Goal: Communication & Community: Answer question/provide support

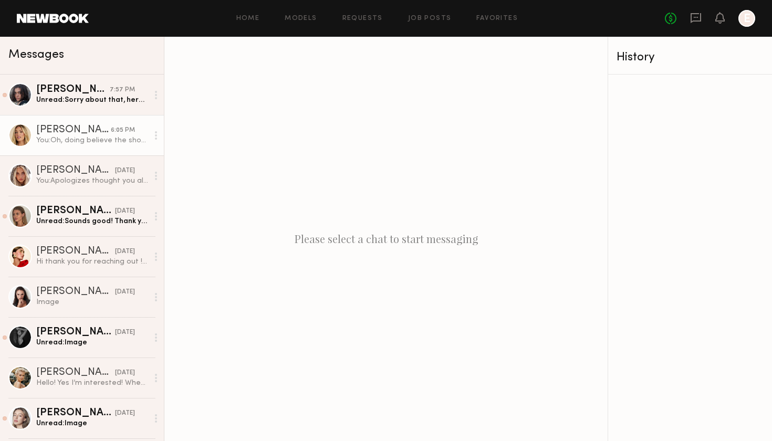
click at [81, 140] on div "You: Oh, doing believe the shoot date was shared earlier. It's [DATE] in the AM." at bounding box center [92, 141] width 112 height 10
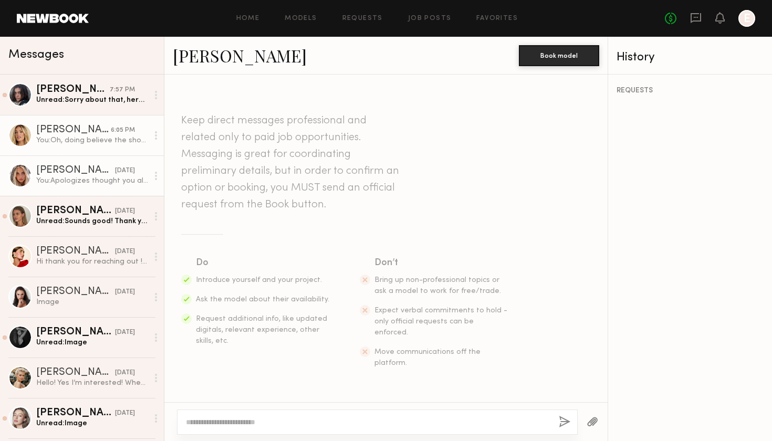
click at [76, 175] on div "[PERSON_NAME]" at bounding box center [75, 170] width 79 height 11
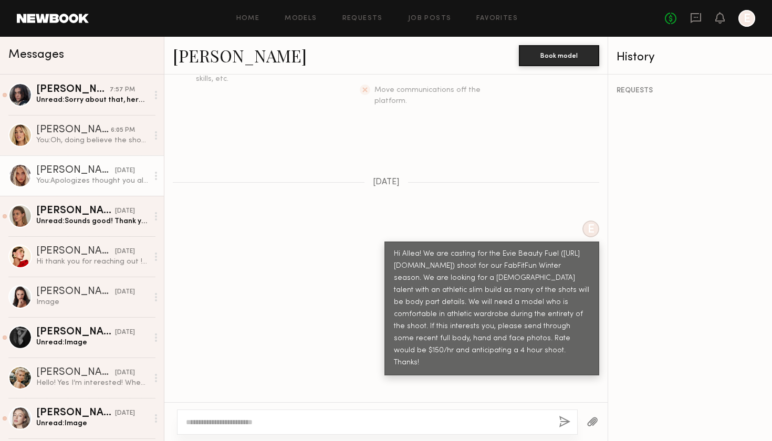
scroll to position [262, 0]
click at [54, 221] on div "Unread: Sounds good! Thank you" at bounding box center [92, 221] width 112 height 10
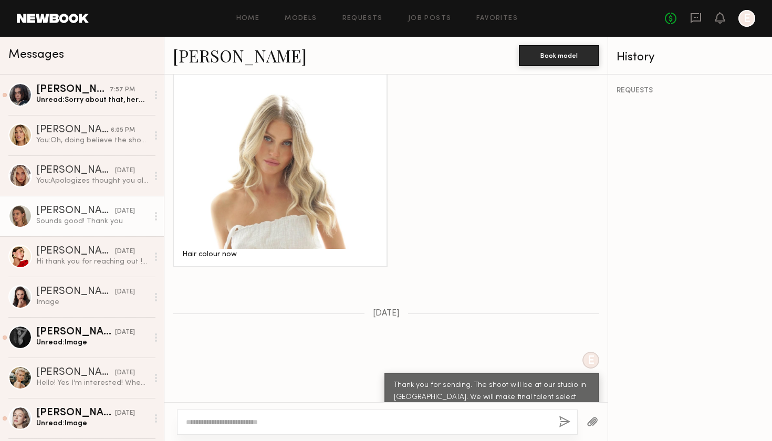
scroll to position [979, 0]
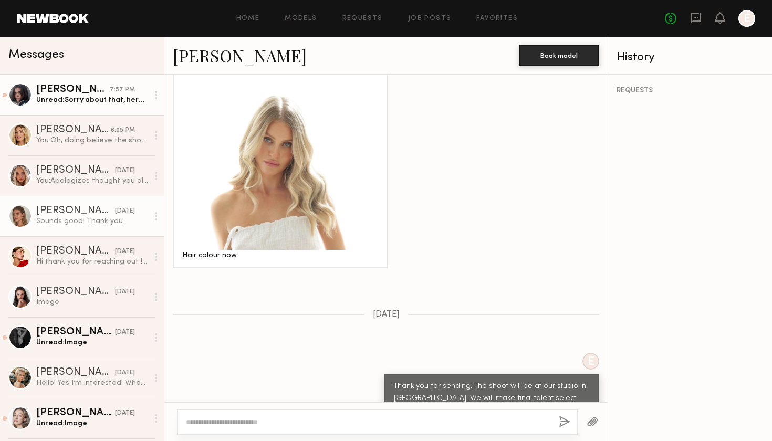
click at [100, 105] on div "Unread: Sorry about that, here is the attachment" at bounding box center [92, 100] width 112 height 10
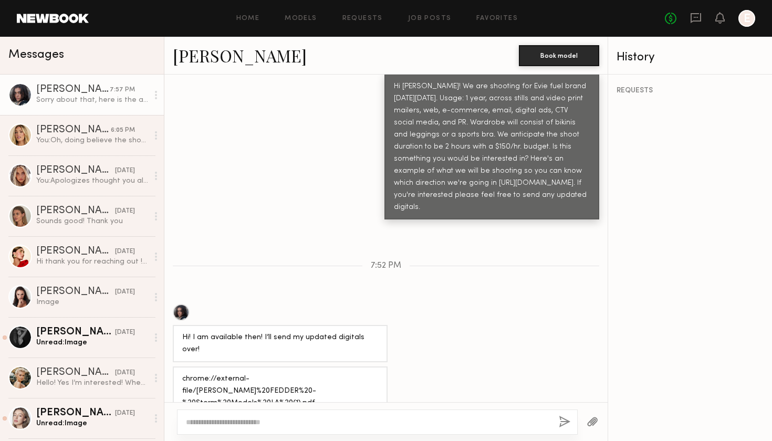
click at [260, 436] on div "Click to download" at bounding box center [276, 439] width 54 height 6
click at [63, 177] on div "You: Apologizes thought you already had the information. It's [DATE] AM." at bounding box center [92, 181] width 112 height 10
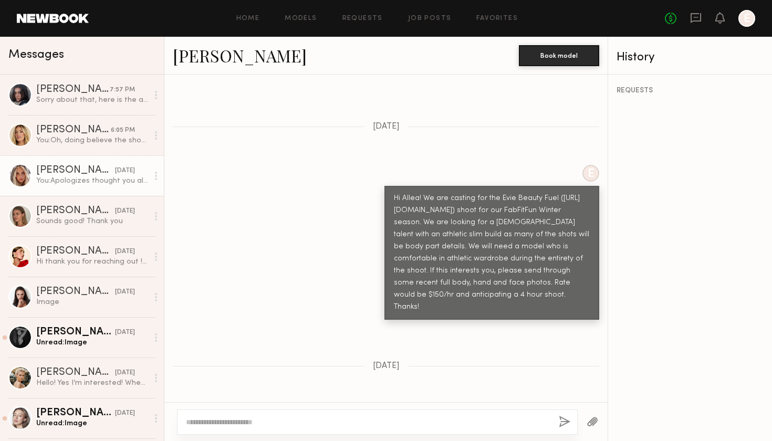
scroll to position [314, 0]
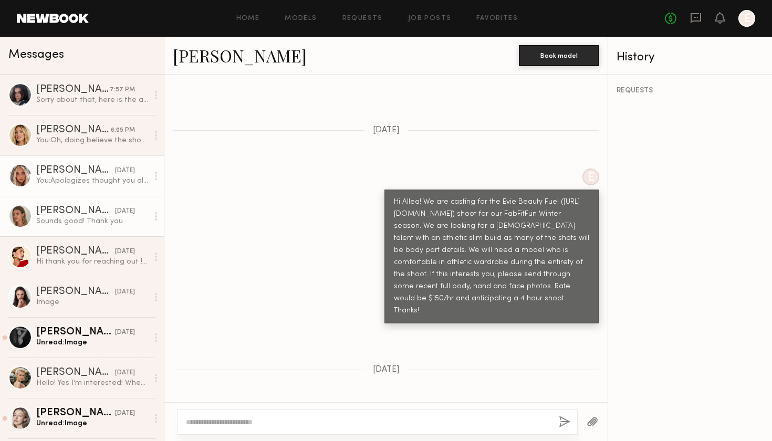
click at [75, 226] on div "Sounds good! Thank you" at bounding box center [92, 221] width 112 height 10
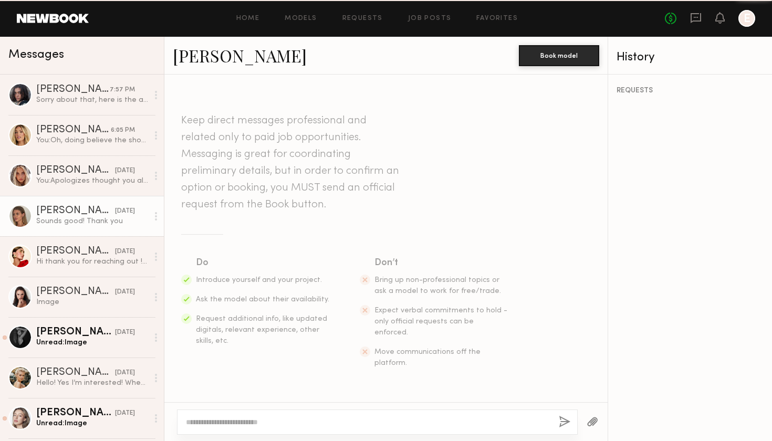
scroll to position [979, 0]
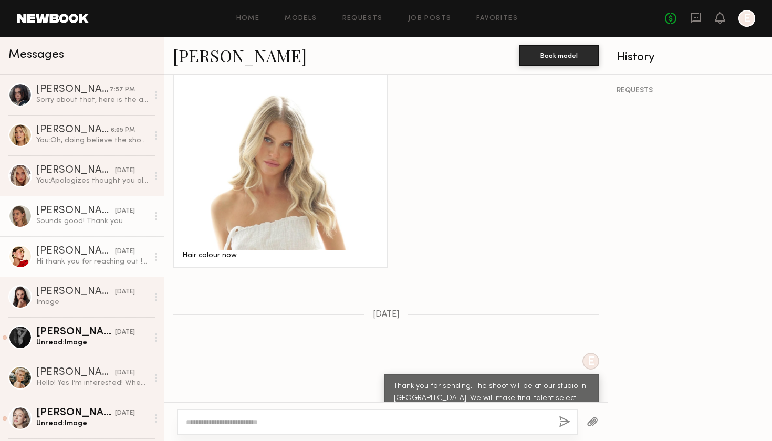
click at [66, 263] on div "Hi thank you for reaching out ! I am so sorry for my delay, I could potentially…" at bounding box center [92, 262] width 112 height 10
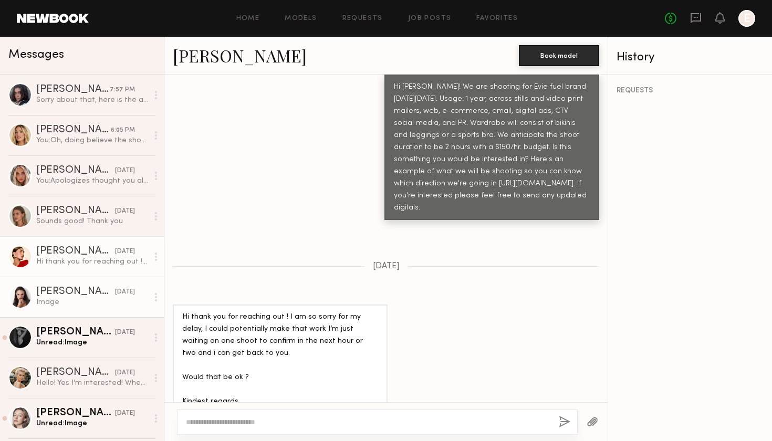
click at [96, 302] on div "Image" at bounding box center [92, 302] width 112 height 10
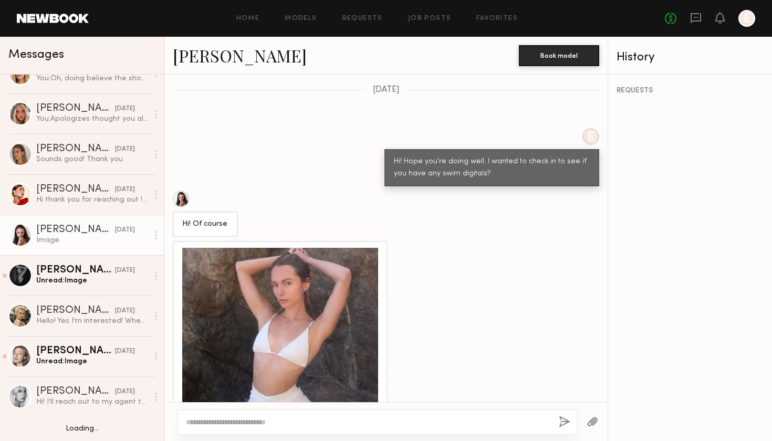
scroll to position [62, 0]
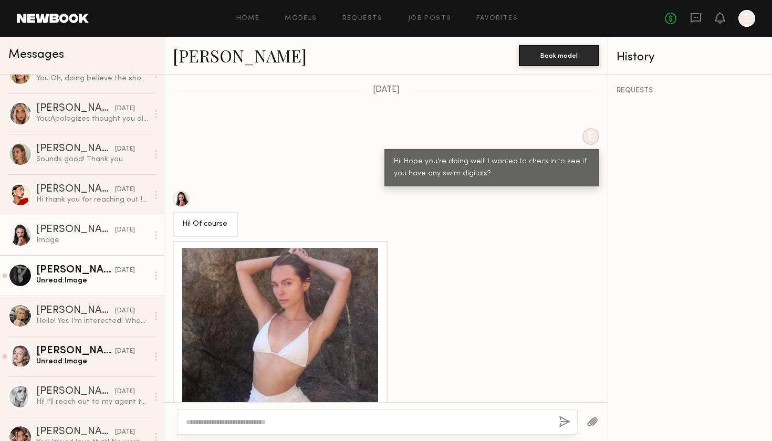
click at [70, 294] on link "[PERSON_NAME] [DATE] Unread: Image" at bounding box center [82, 275] width 164 height 40
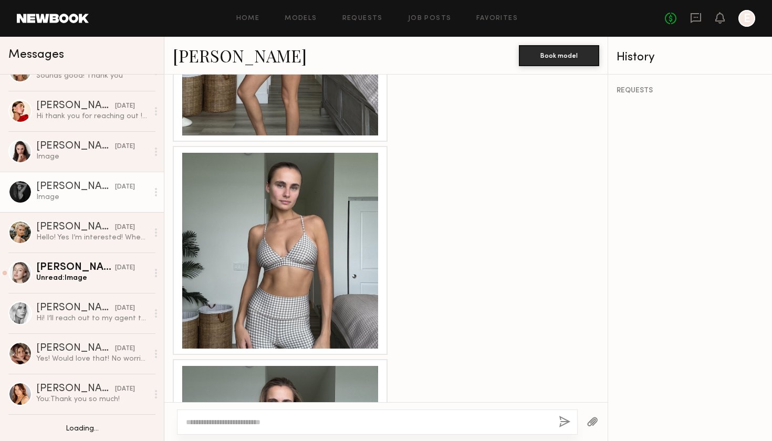
scroll to position [146, 0]
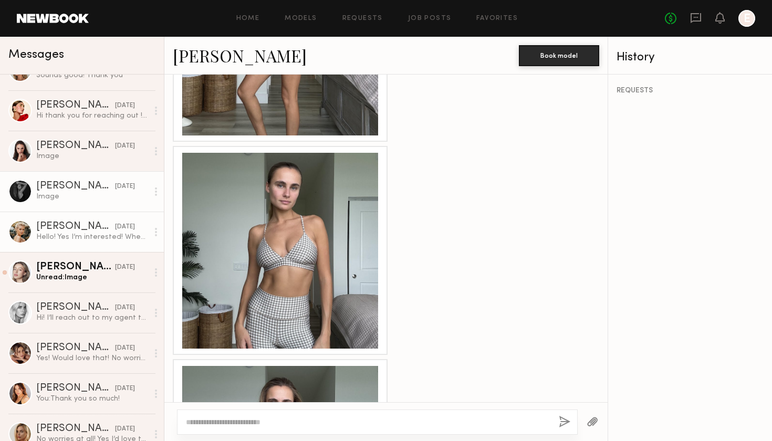
click at [92, 231] on div "[PERSON_NAME]" at bounding box center [75, 227] width 79 height 11
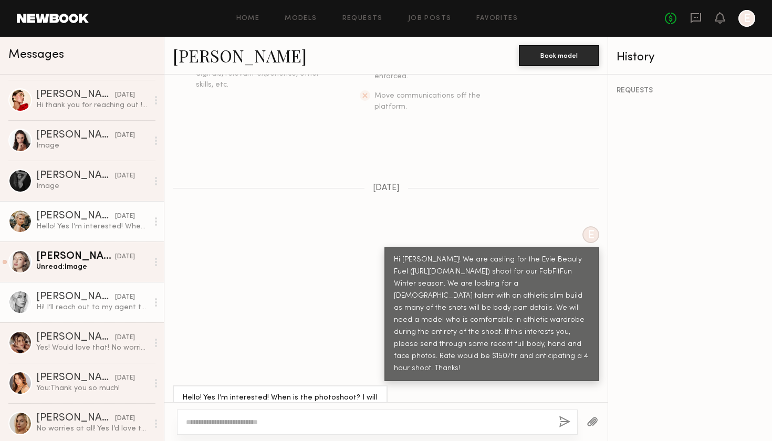
scroll to position [161, 0]
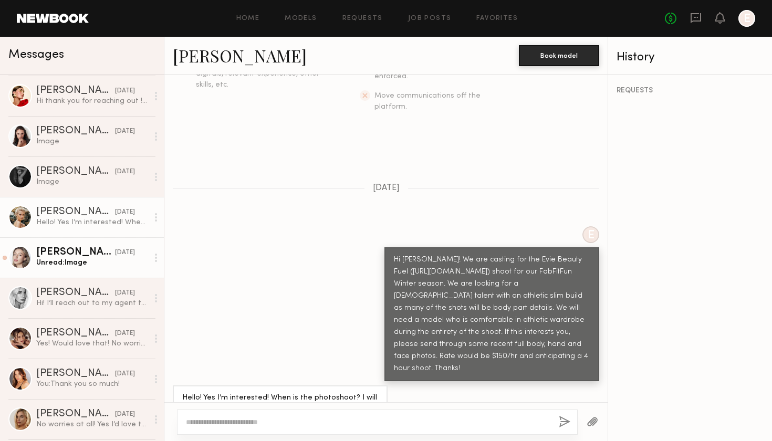
click at [65, 266] on div "Unread: Image" at bounding box center [92, 263] width 112 height 10
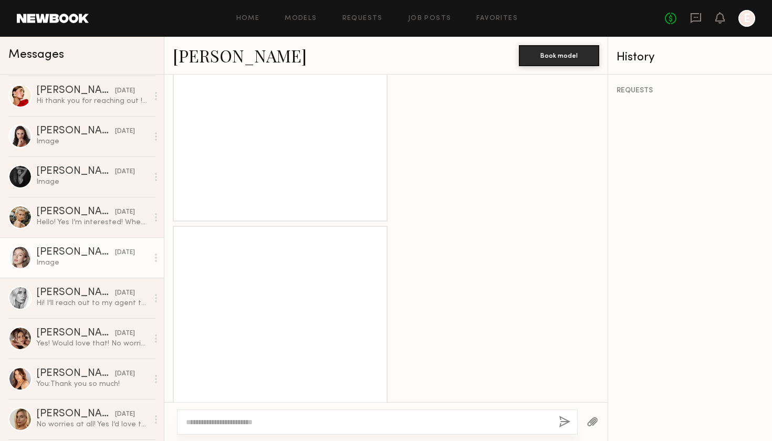
scroll to position [1367, 0]
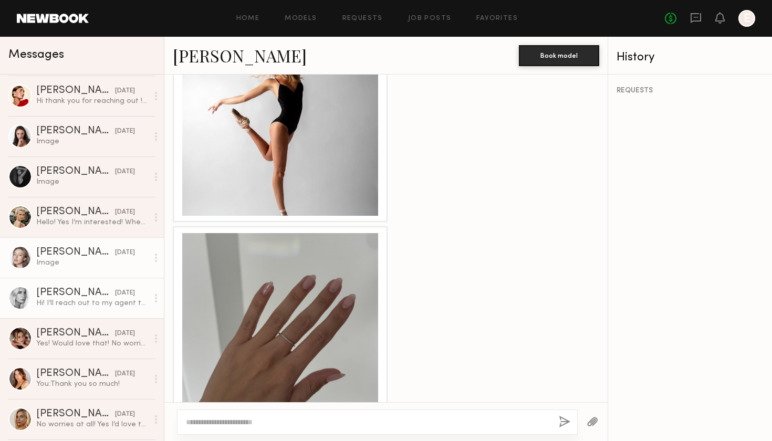
click at [70, 310] on link "[PERSON_NAME] [DATE] Hi! I’ll reach out to my agent to see if she got your emai…" at bounding box center [82, 298] width 164 height 40
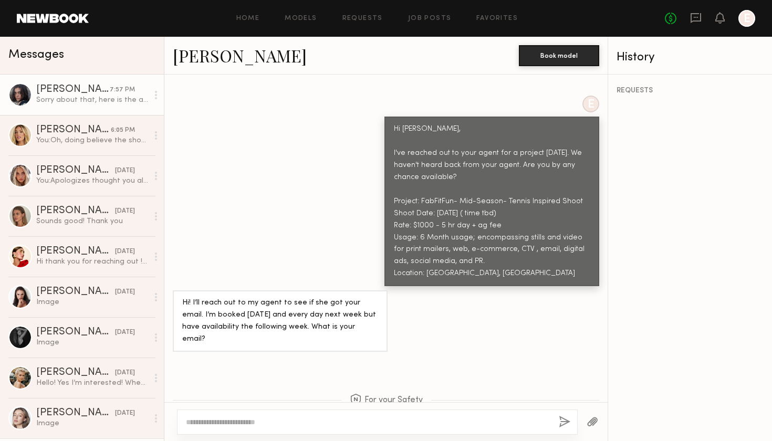
click at [74, 91] on div "[PERSON_NAME]" at bounding box center [73, 90] width 74 height 11
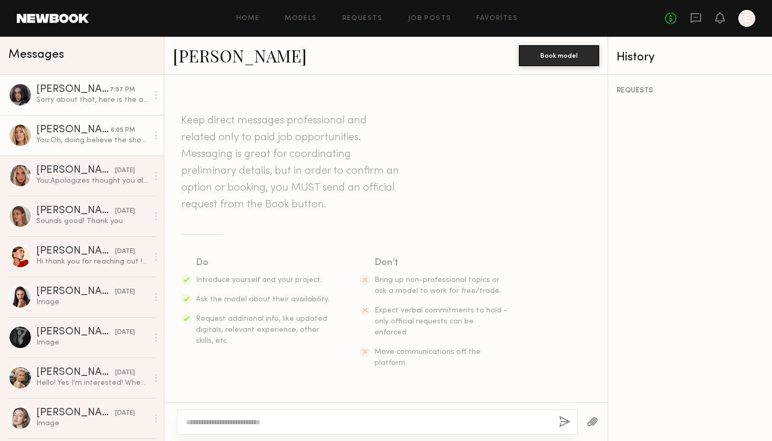
click at [100, 150] on link "[PERSON_NAME] 6:05 PM You: Oh, doing believe the shoot date was shared earlier.…" at bounding box center [82, 135] width 164 height 40
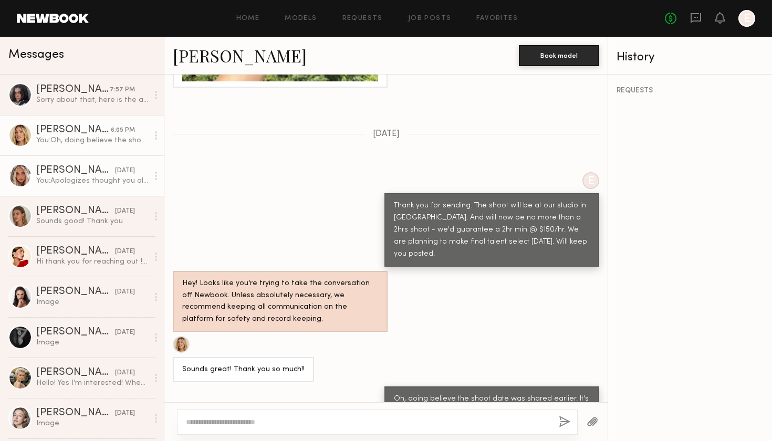
click at [80, 189] on link "[PERSON_NAME] [DATE] You: Apologizes thought you already had the information. I…" at bounding box center [82, 176] width 164 height 40
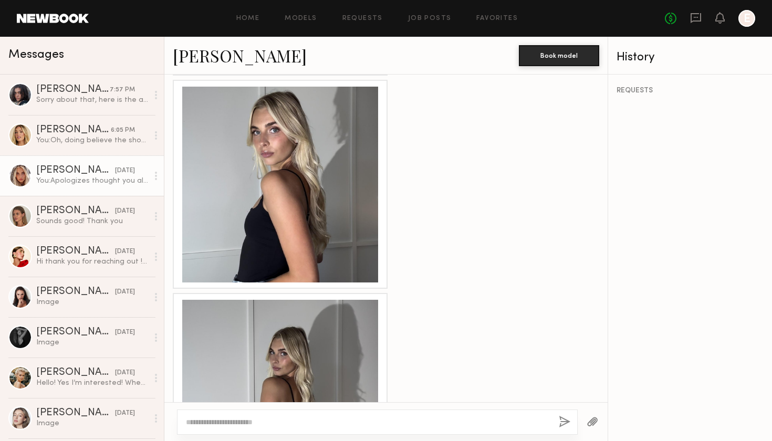
scroll to position [1142, 0]
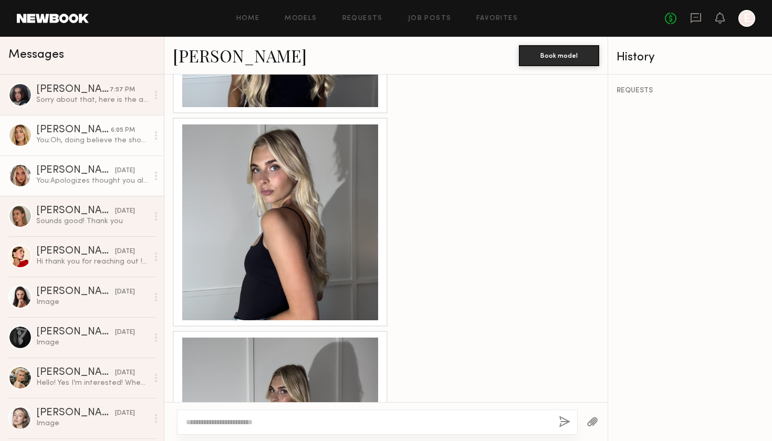
click at [85, 140] on div "You: Oh, doing believe the shoot date was shared earlier. It's [DATE] in the AM." at bounding box center [92, 141] width 112 height 10
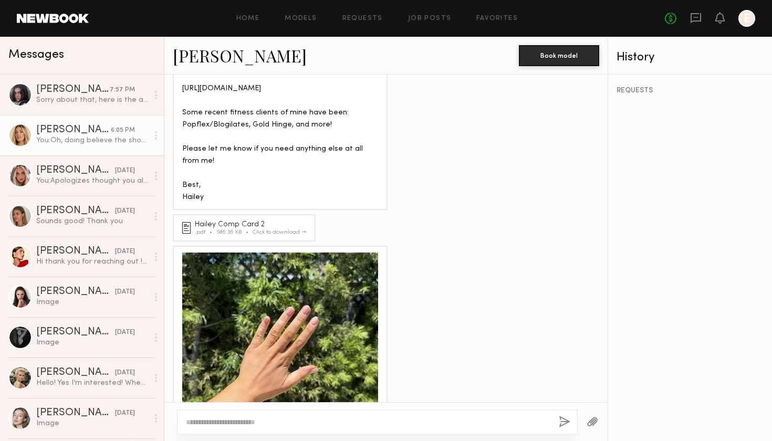
scroll to position [731, 0]
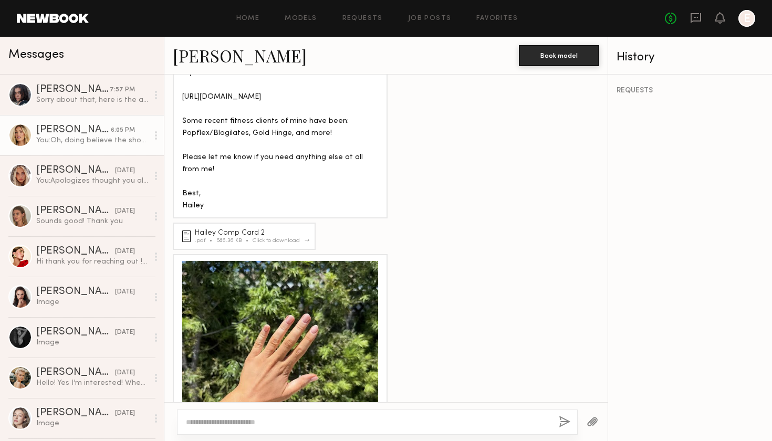
click at [253, 230] on div "Hailey Comp Card 2 .pdf 586.36 KB Click to download" at bounding box center [252, 237] width 115 height 14
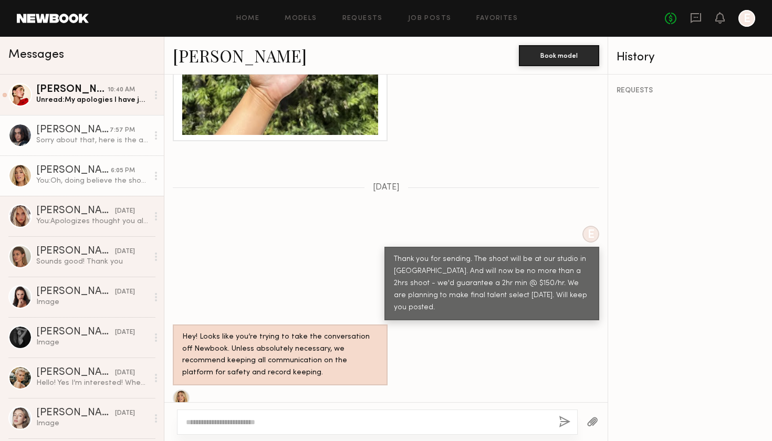
scroll to position [0, 0]
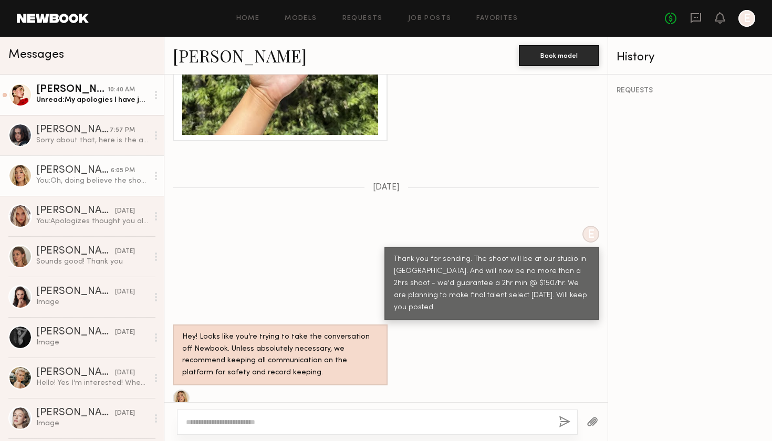
click at [52, 91] on div "[PERSON_NAME]" at bounding box center [71, 90] width 71 height 11
